Goal: Check status

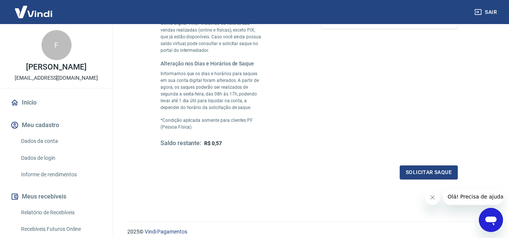
scroll to position [113, 0]
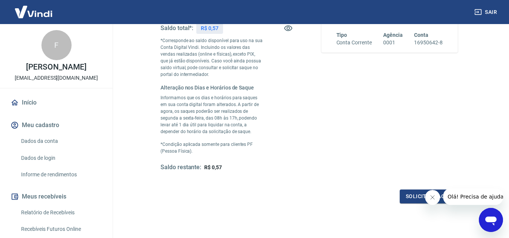
scroll to position [67, 0]
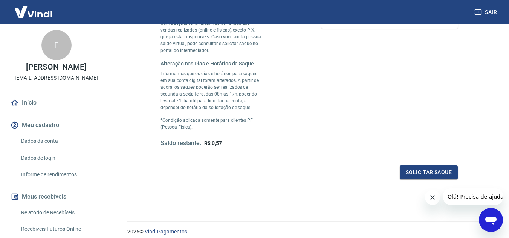
scroll to position [113, 0]
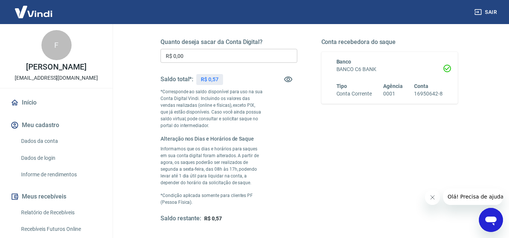
click at [47, 15] on img at bounding box center [33, 11] width 49 height 23
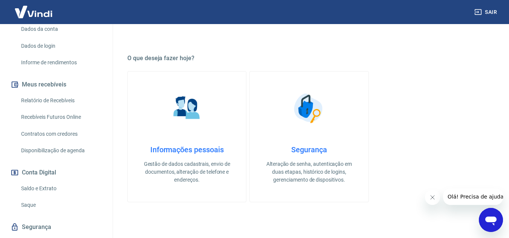
scroll to position [113, 0]
click at [53, 187] on link "Saldo e Extrato" at bounding box center [60, 187] width 85 height 15
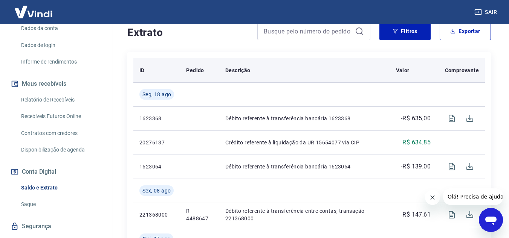
scroll to position [75, 0]
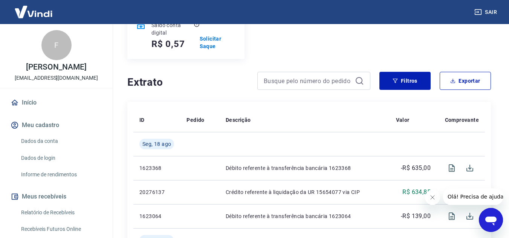
scroll to position [38, 0]
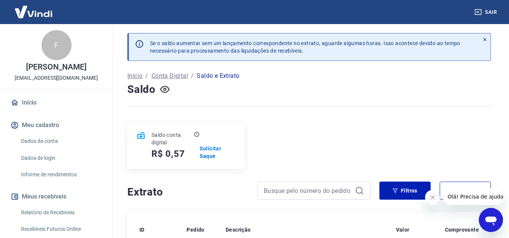
click at [157, 76] on p "Conta Digital" at bounding box center [169, 76] width 37 height 9
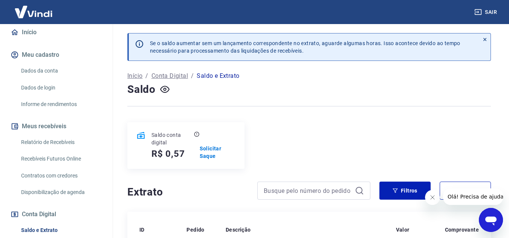
scroll to position [75, 0]
